Goal: Task Accomplishment & Management: Complete application form

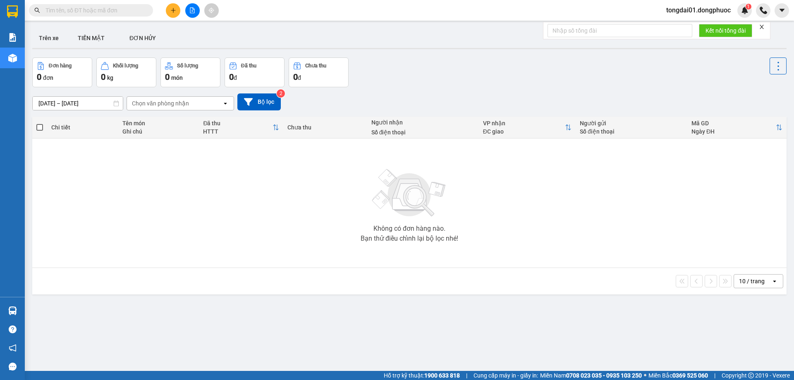
click at [108, 7] on input "text" at bounding box center [94, 10] width 98 height 9
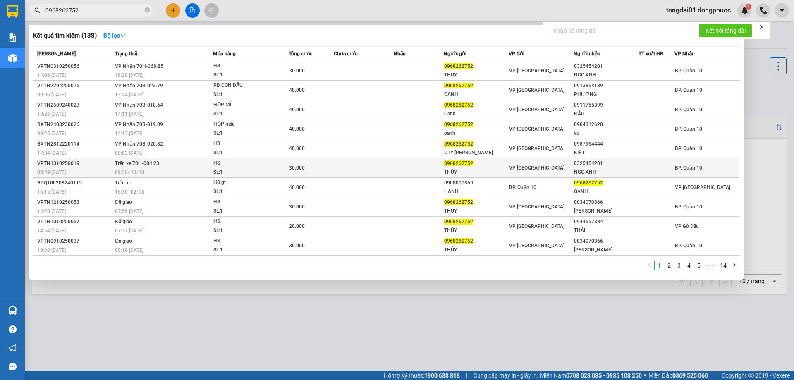
type input "0968262752"
click at [165, 169] on div "09:30 [DATE]" at bounding box center [164, 172] width 98 height 9
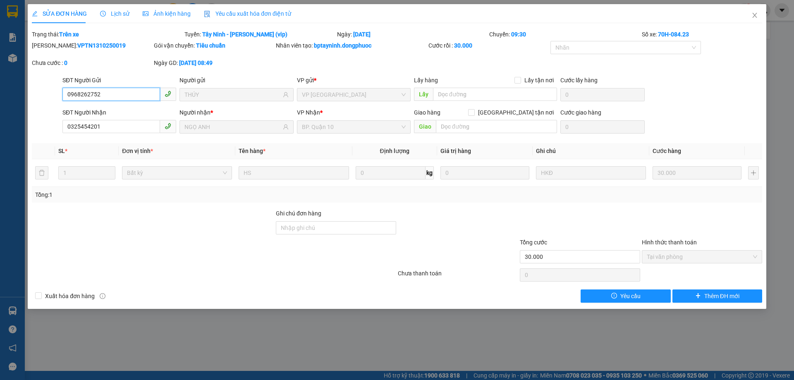
type input "0968262752"
type input "THÚY"
type input "0325454201"
type input "NGỌ ANH"
type input "30.000"
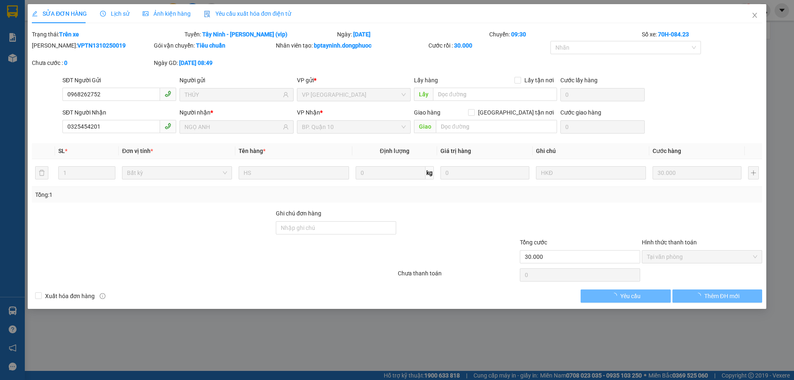
click at [119, 17] on span "Lịch sử" at bounding box center [114, 13] width 29 height 7
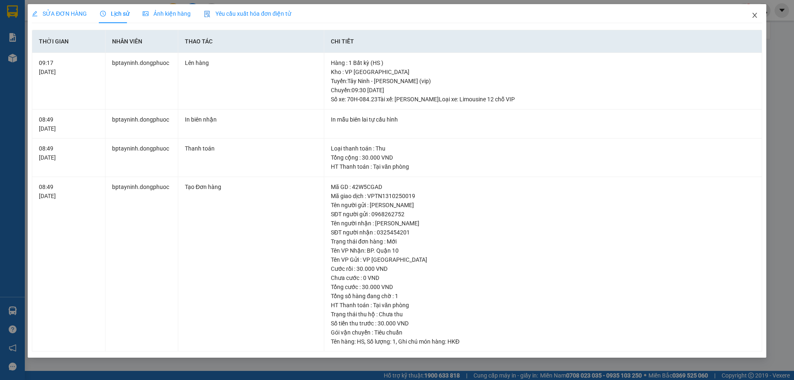
click at [753, 14] on icon "close" at bounding box center [754, 15] width 5 height 5
